Goal: Task Accomplishment & Management: Manage account settings

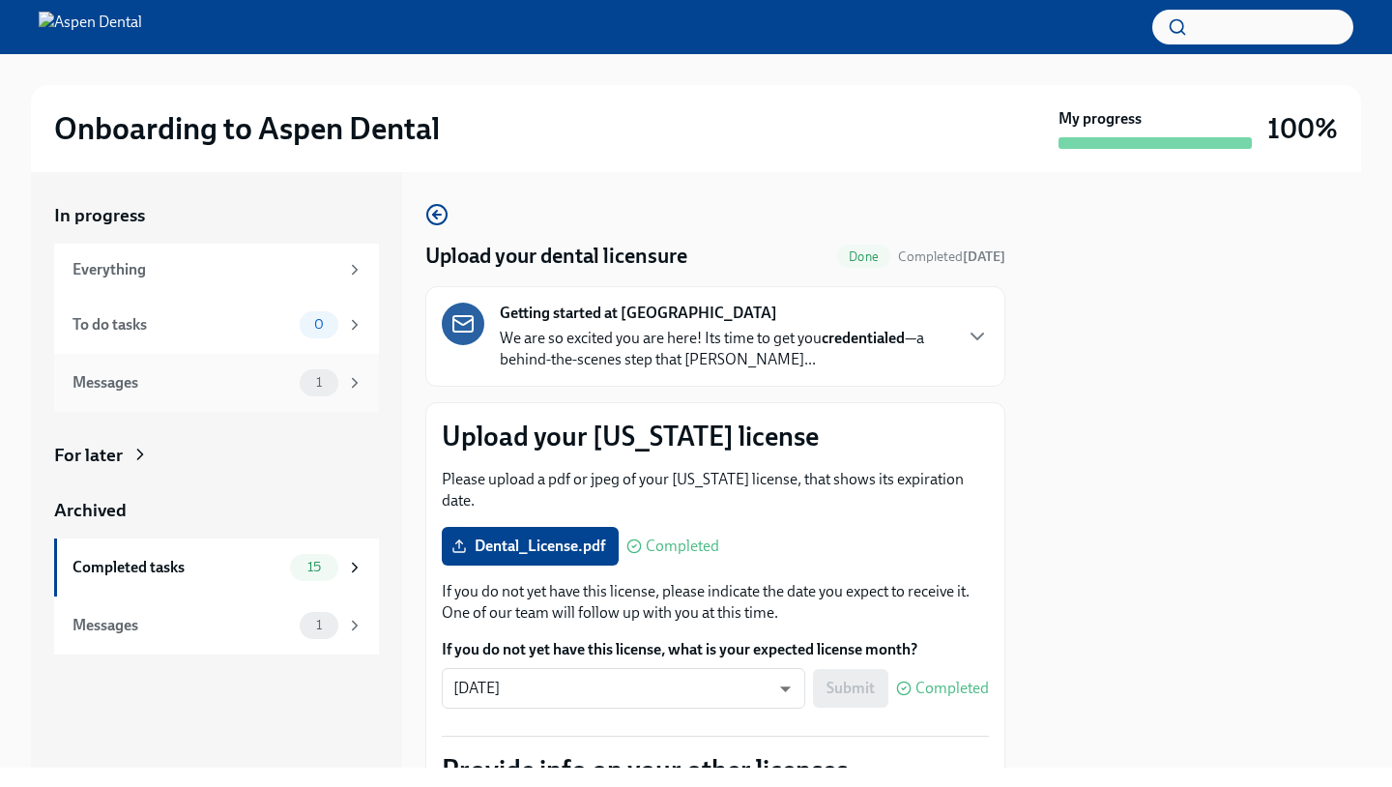
click at [335, 378] on div "1" at bounding box center [319, 382] width 39 height 27
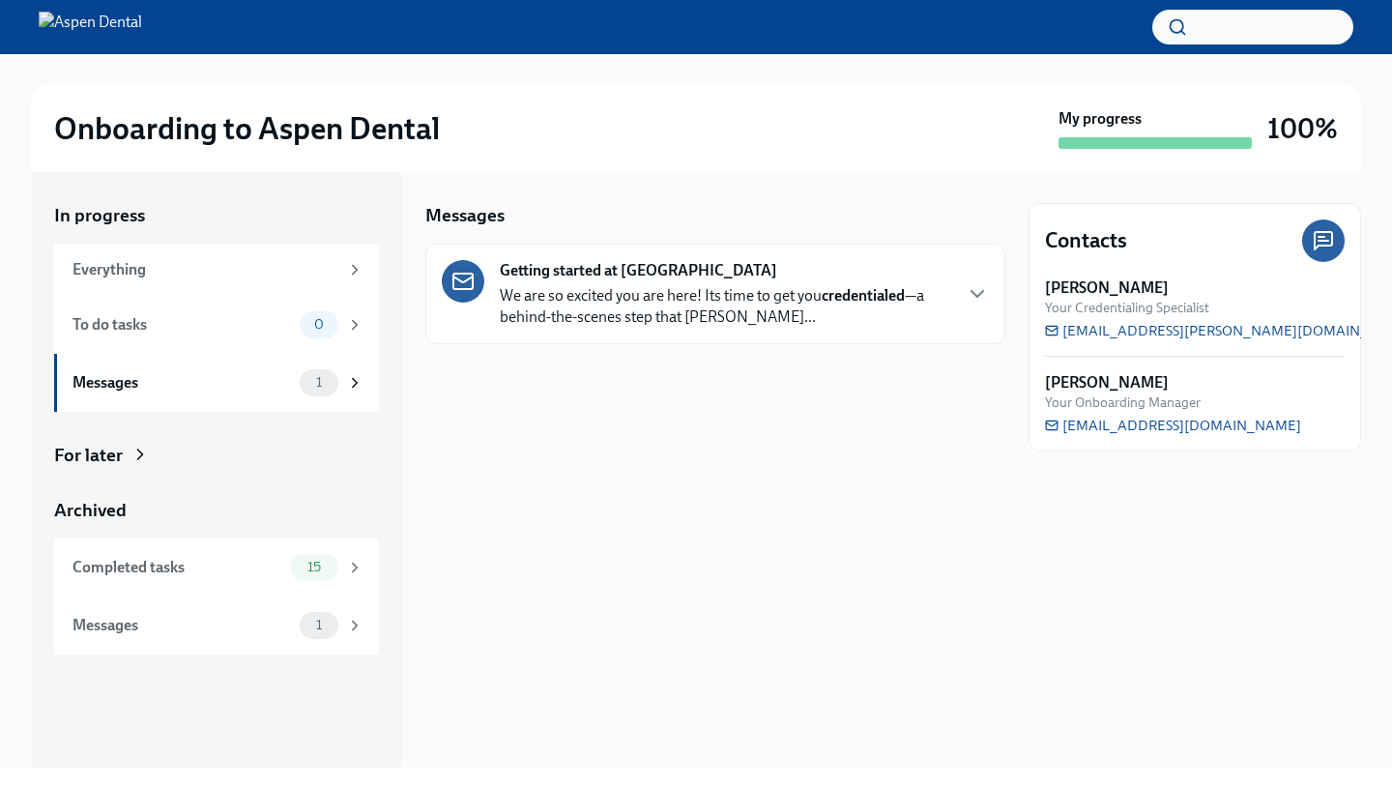
click at [519, 311] on p "We are so excited you are here! Its time to get you credentialed —a behind-the-…" at bounding box center [725, 306] width 450 height 43
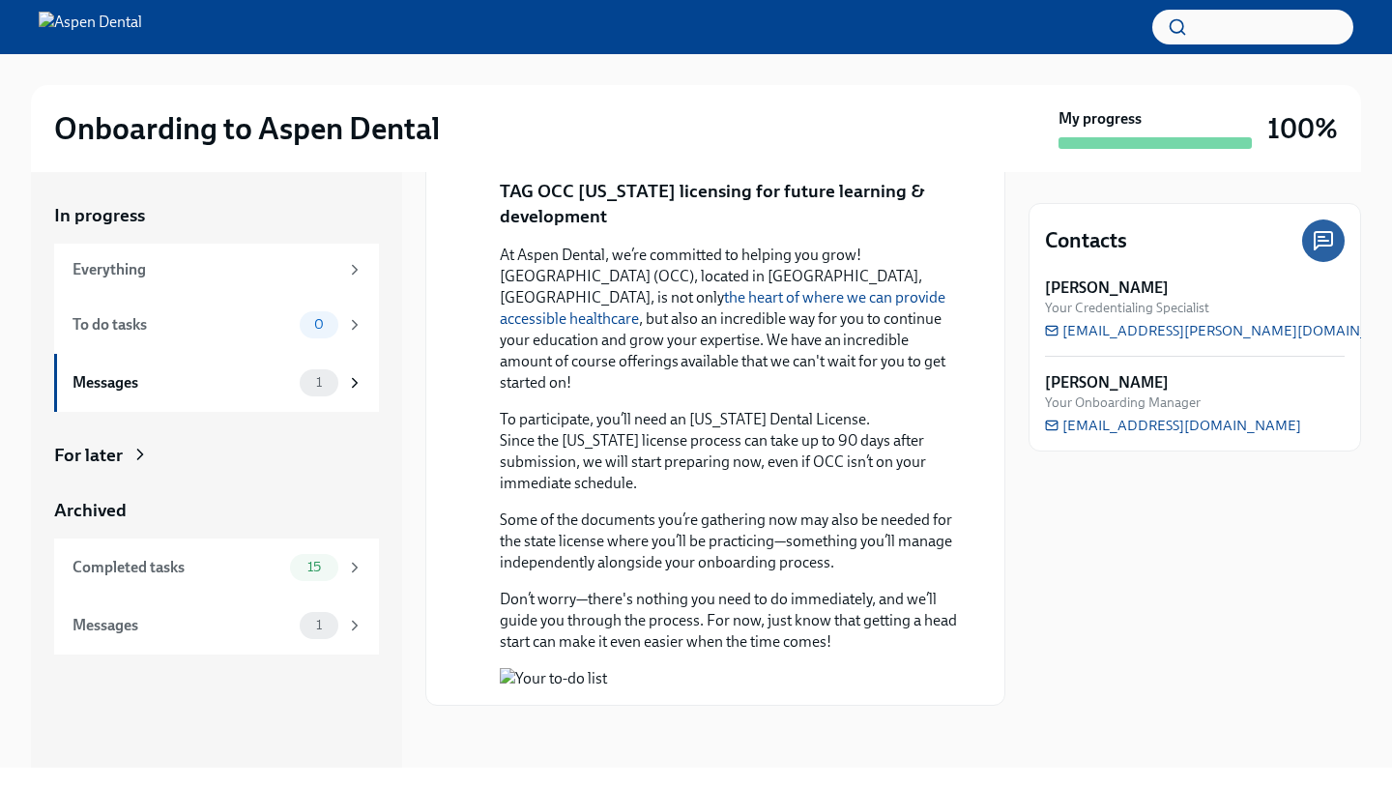
scroll to position [1319, 0]
click at [288, 592] on div "Completed tasks 15" at bounding box center [216, 567] width 325 height 58
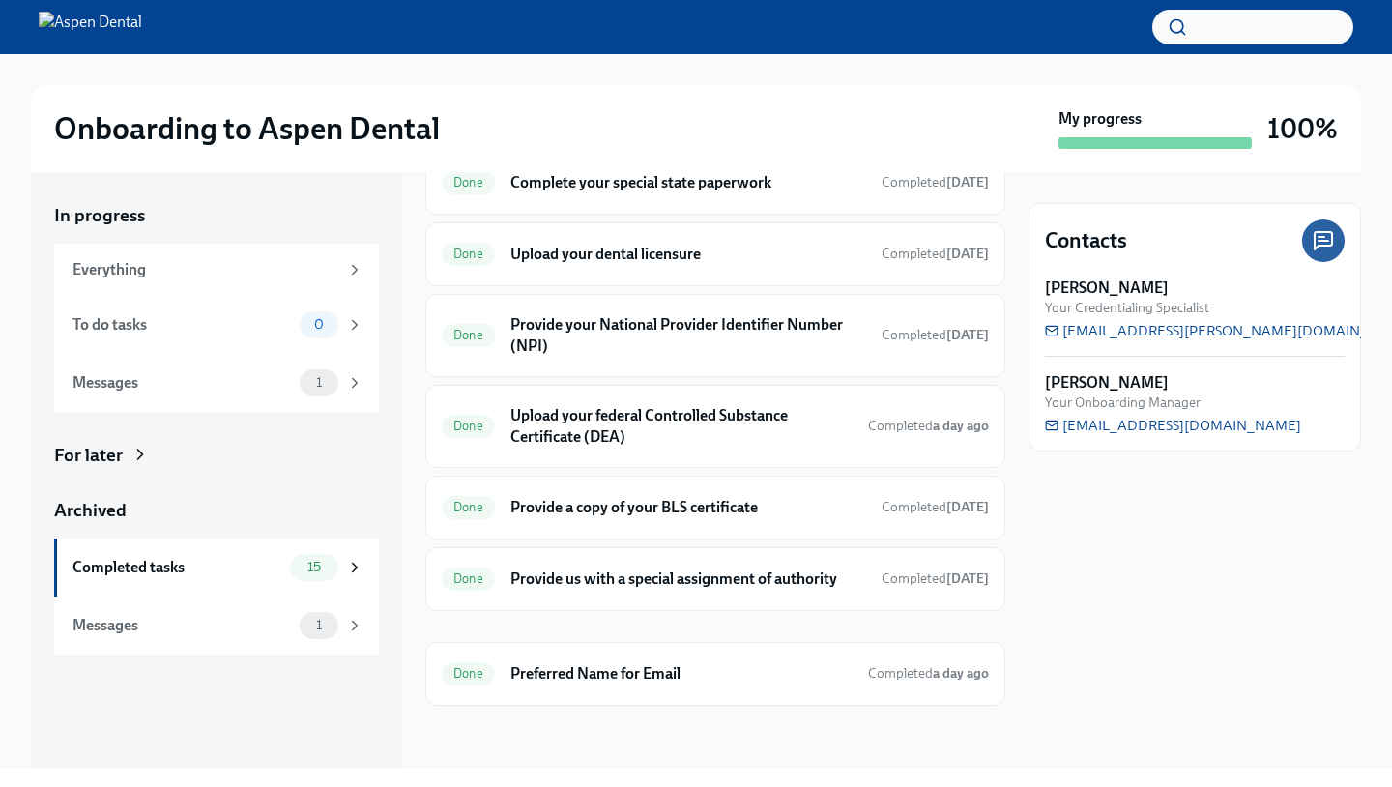
click at [113, 446] on div "For later" at bounding box center [88, 455] width 69 height 25
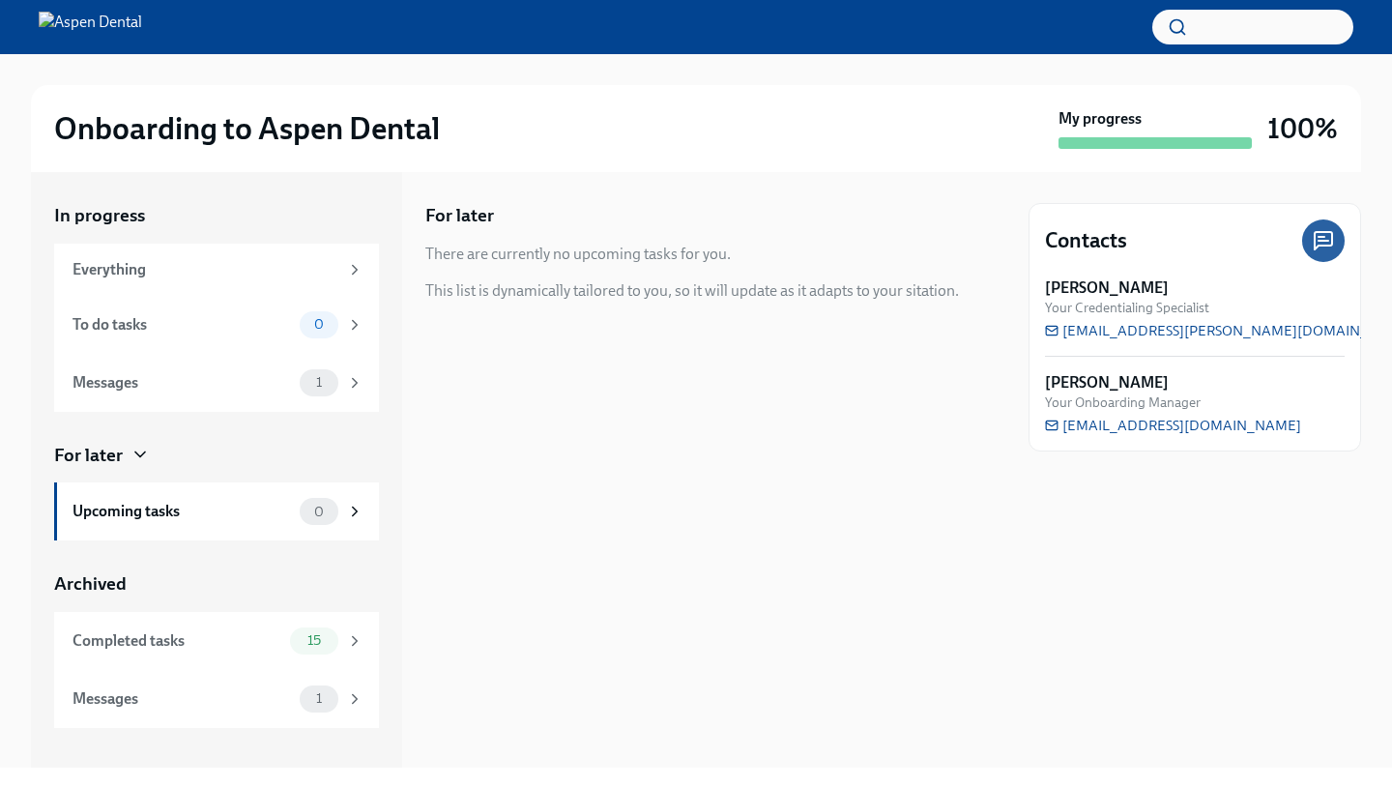
click at [113, 446] on div "For later" at bounding box center [88, 455] width 69 height 25
